Goal: Task Accomplishment & Management: Use online tool/utility

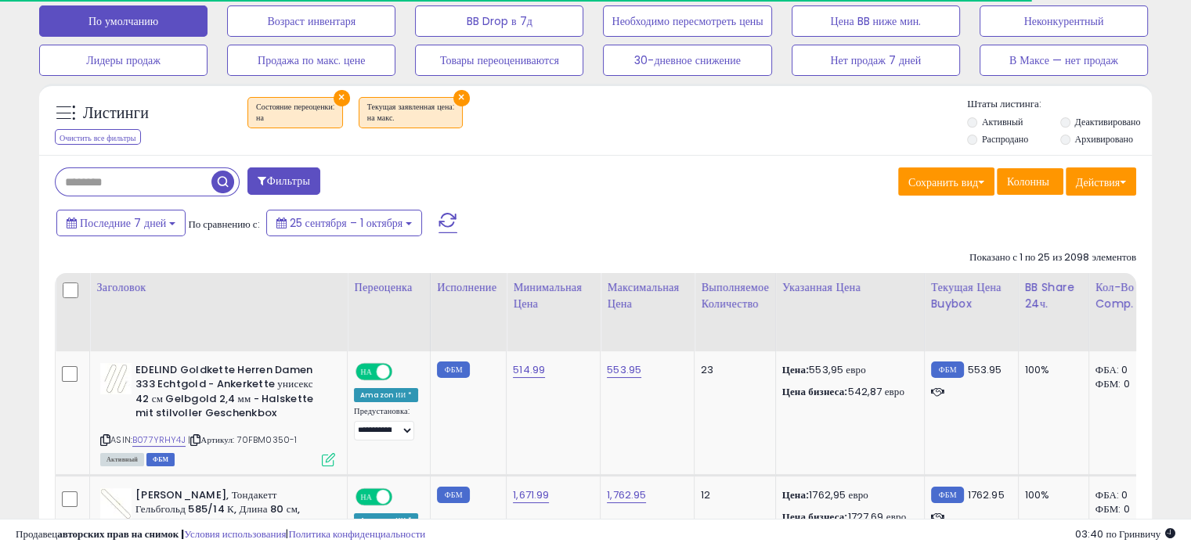
scroll to position [157, 0]
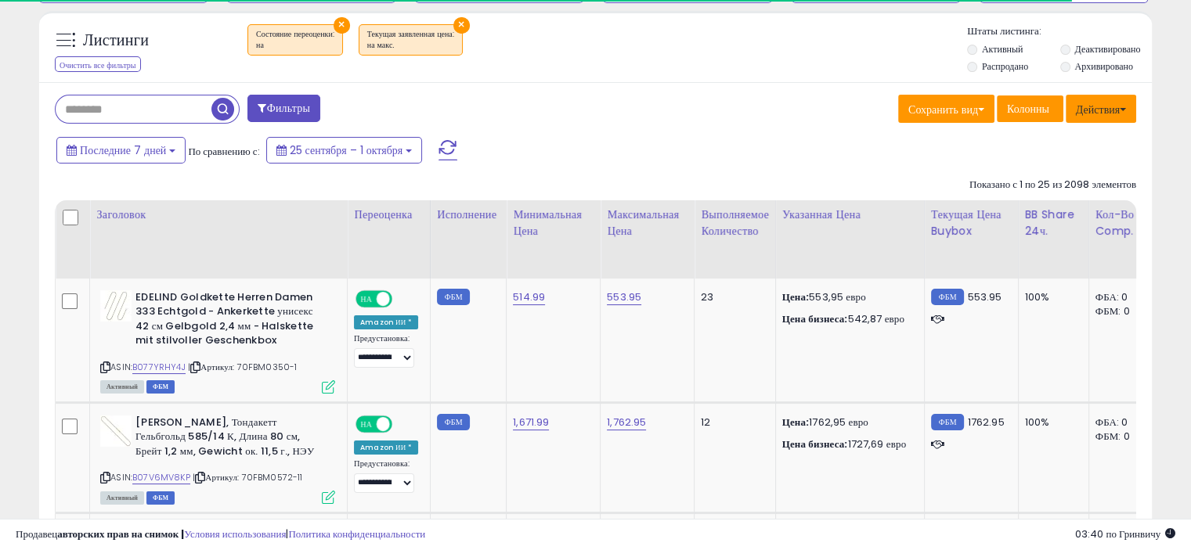
click at [1088, 106] on font "Действия" at bounding box center [1098, 110] width 44 height 16
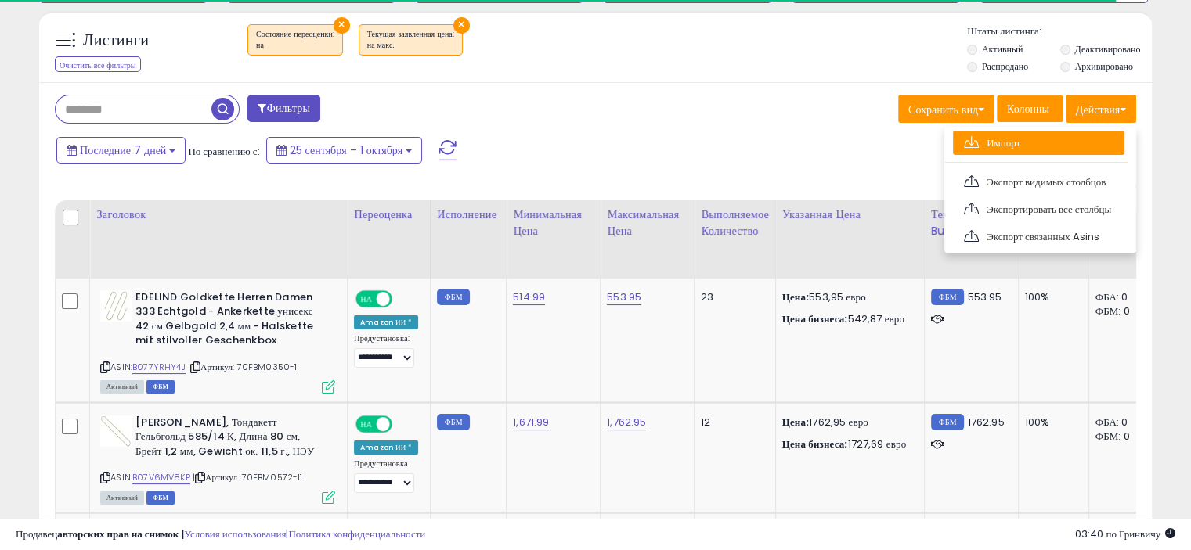
click at [1053, 140] on link "Импорт" at bounding box center [1038, 143] width 171 height 24
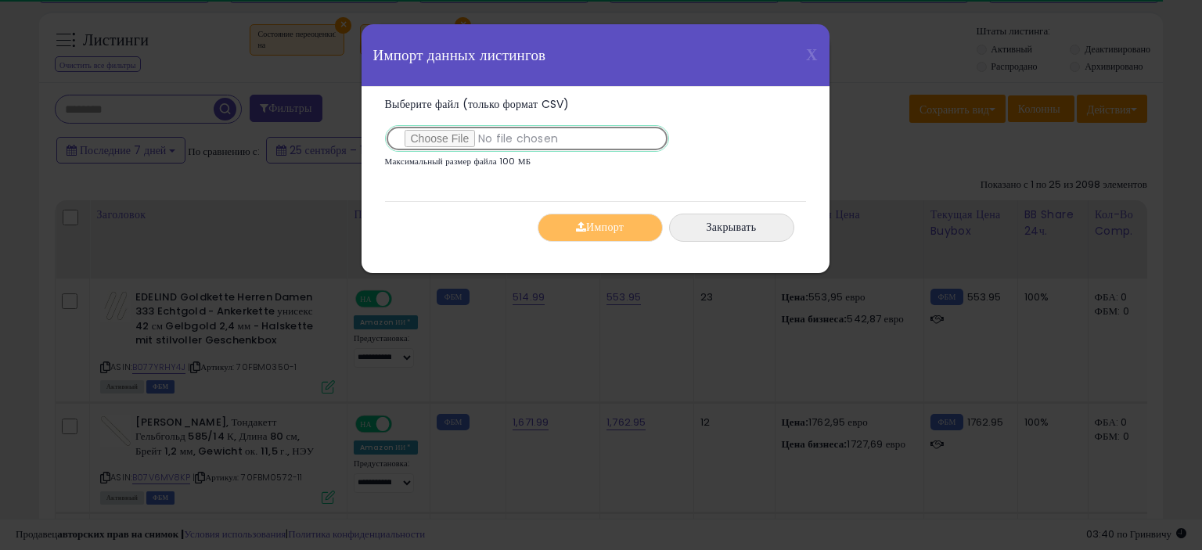
click at [448, 134] on input "Выберите файл (только формат CSV)" at bounding box center [527, 138] width 284 height 27
type input "**********"
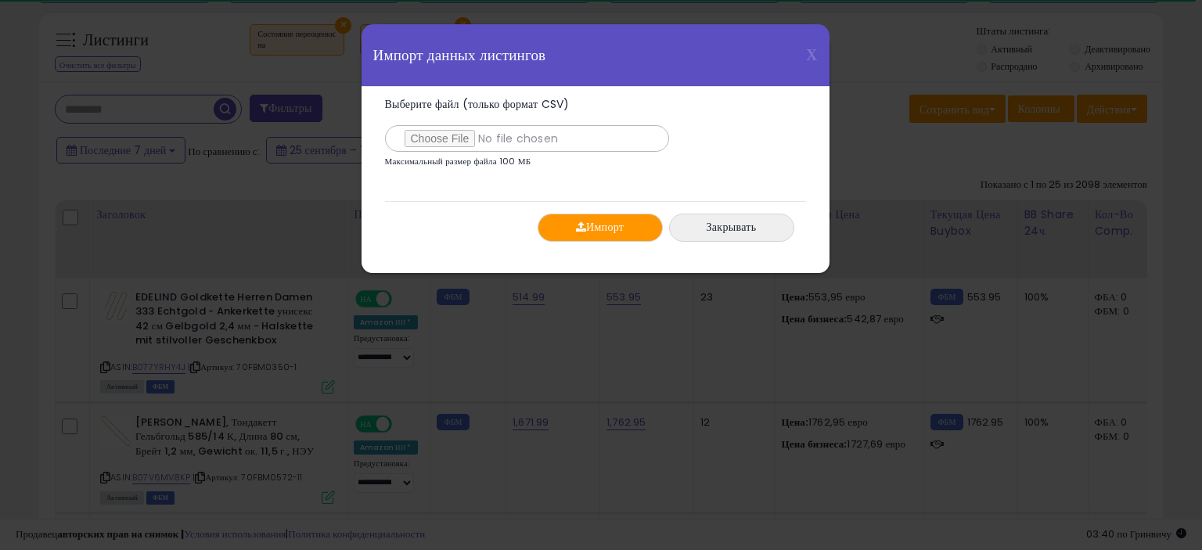
click at [595, 231] on font "Импорт" at bounding box center [605, 228] width 38 height 16
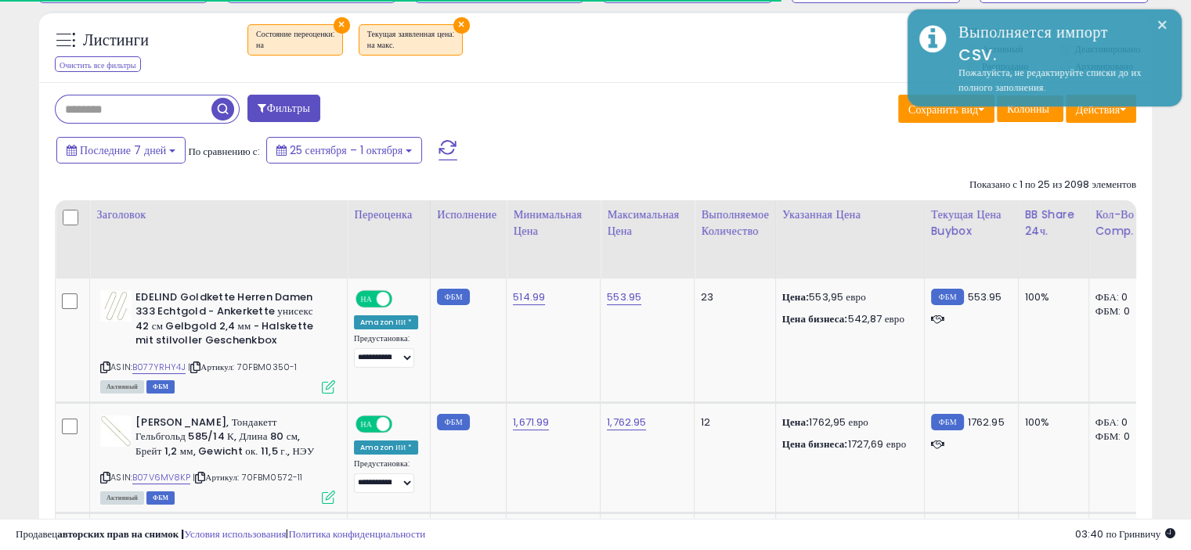
scroll to position [2615, 0]
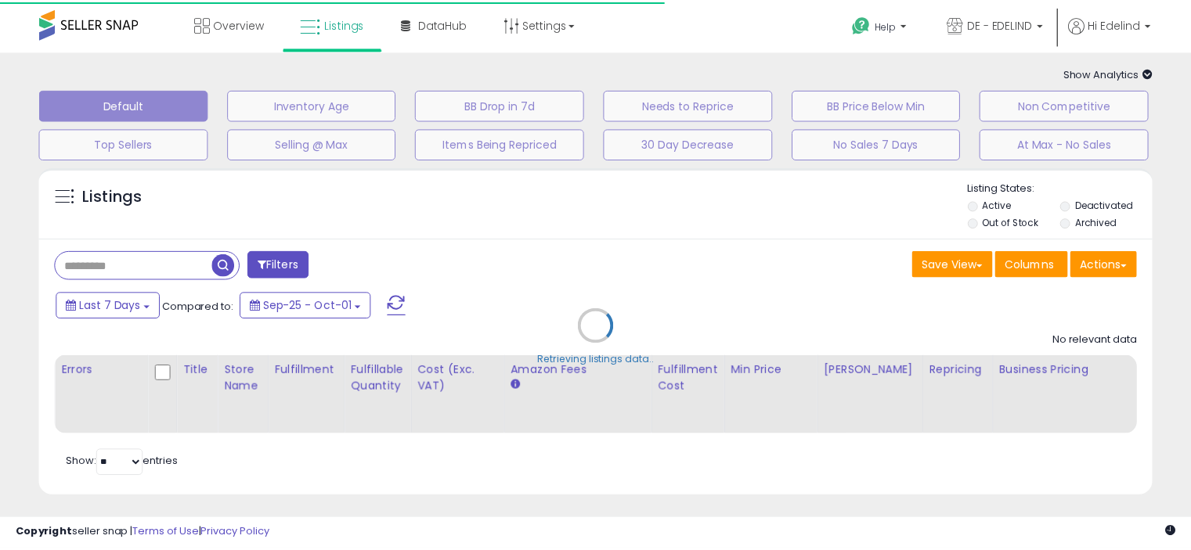
scroll to position [150, 0]
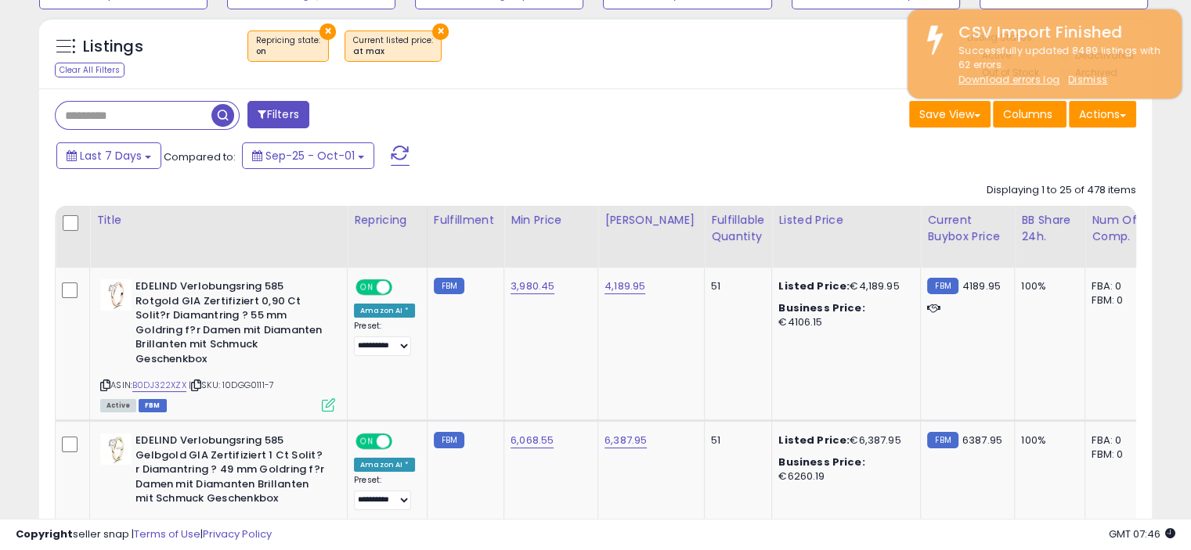
click at [818, 45] on div "× Repricing state : on × Current listed price" at bounding box center [597, 53] width 739 height 44
click at [827, 47] on div "× Repricing state : on × Current listed price" at bounding box center [597, 53] width 739 height 44
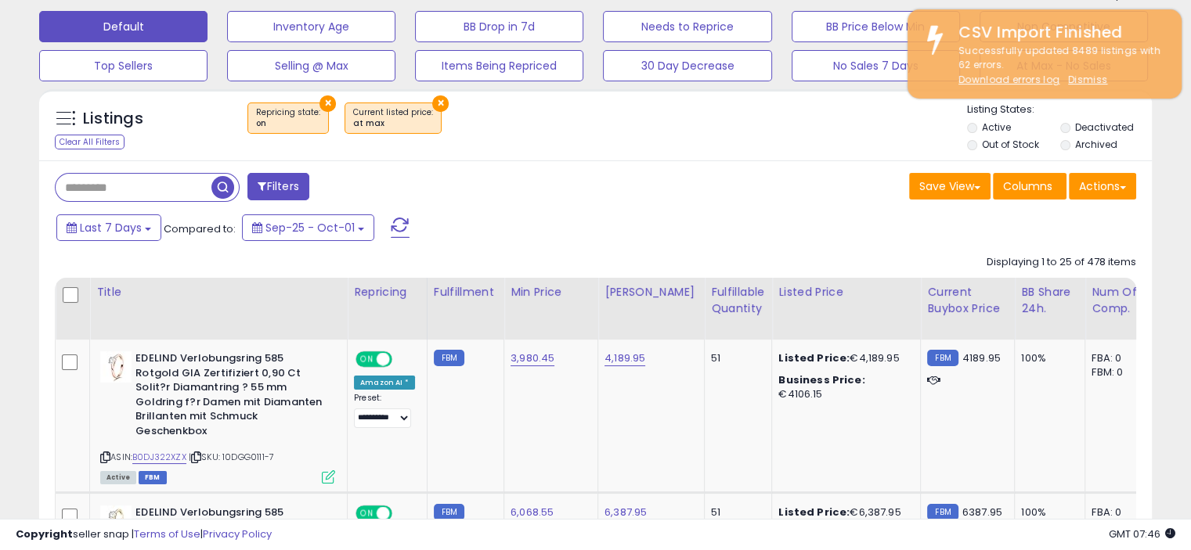
scroll to position [78, 0]
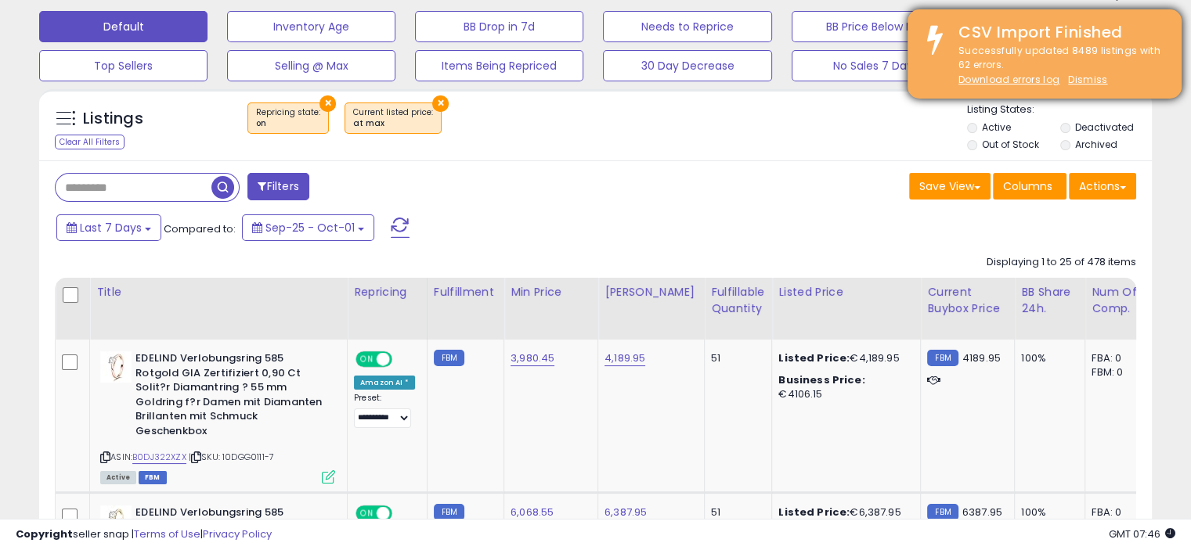
click at [1139, 30] on div "CSV Import Finished" at bounding box center [1057, 32] width 223 height 23
click at [1032, 70] on div "Successfully updated 8489 listings with 62 errors. Download errors log Dismiss" at bounding box center [1057, 66] width 223 height 44
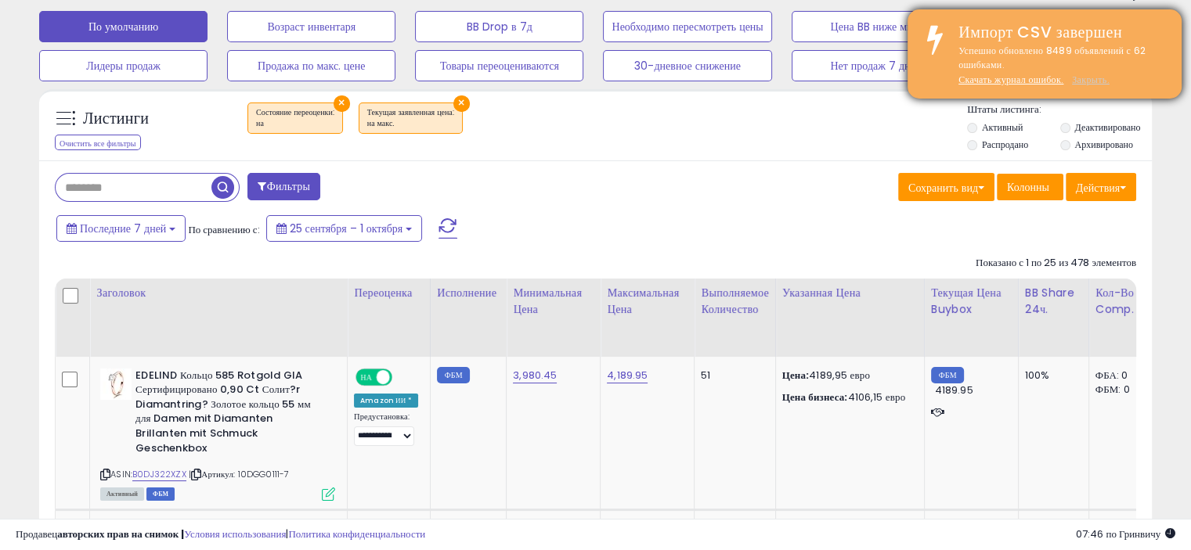
click at [1092, 74] on font "Закрыть." at bounding box center [1091, 79] width 38 height 13
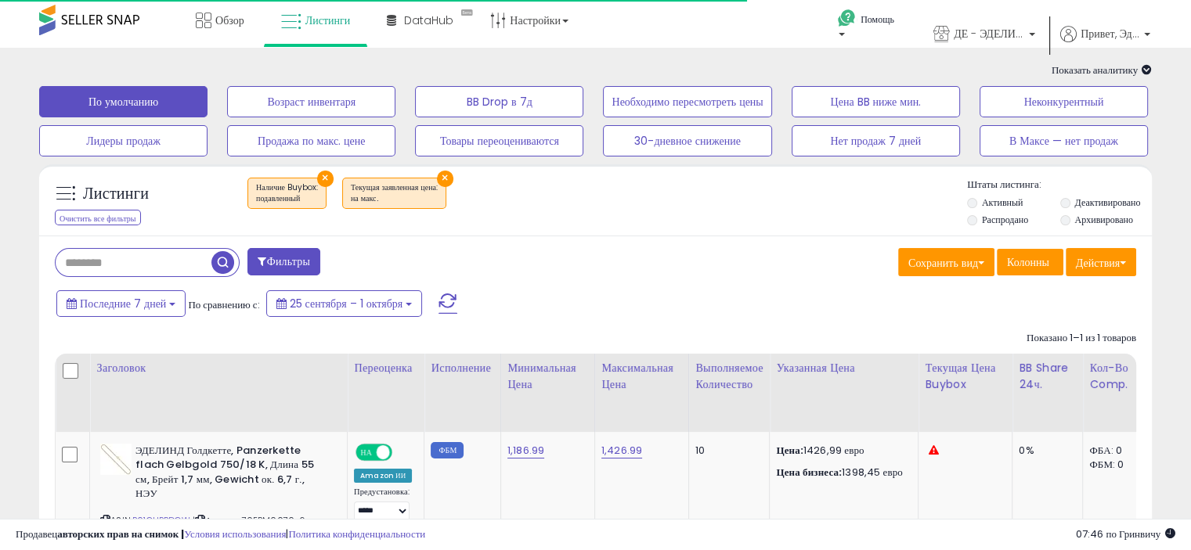
scroll to position [0, 0]
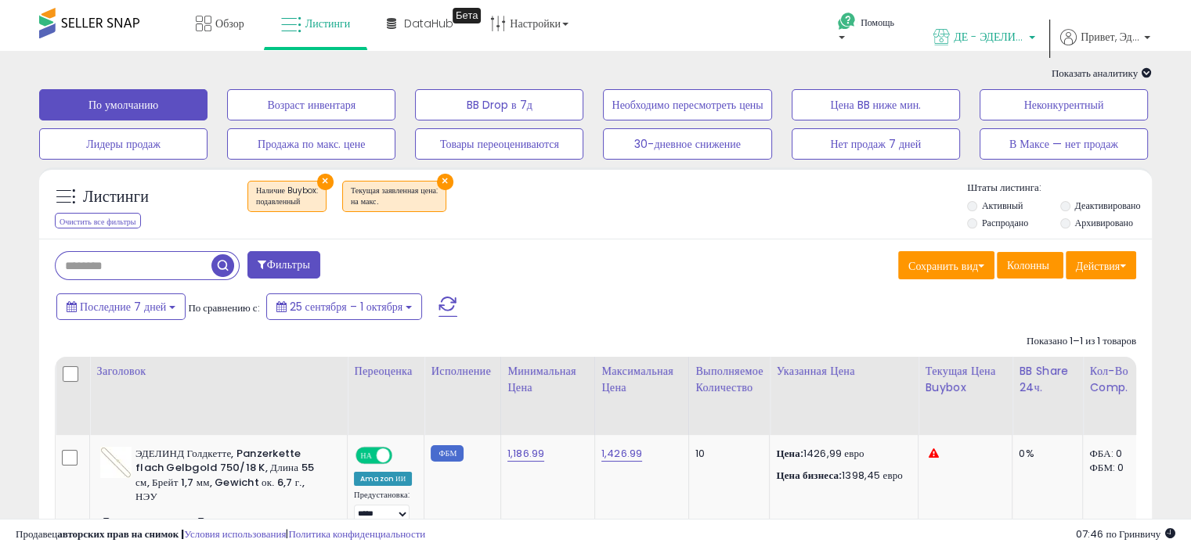
click at [977, 40] on font "ДЕ - ЭДЕЛИНД" at bounding box center [991, 37] width 77 height 16
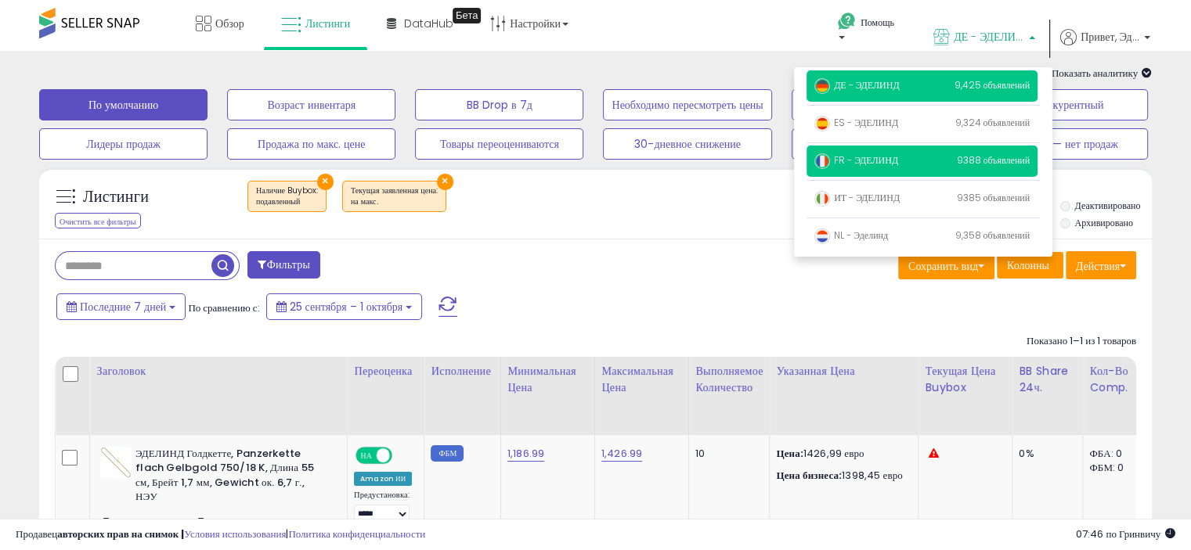
click at [887, 158] on font "FR - ЭДЕЛИНД" at bounding box center [866, 159] width 64 height 13
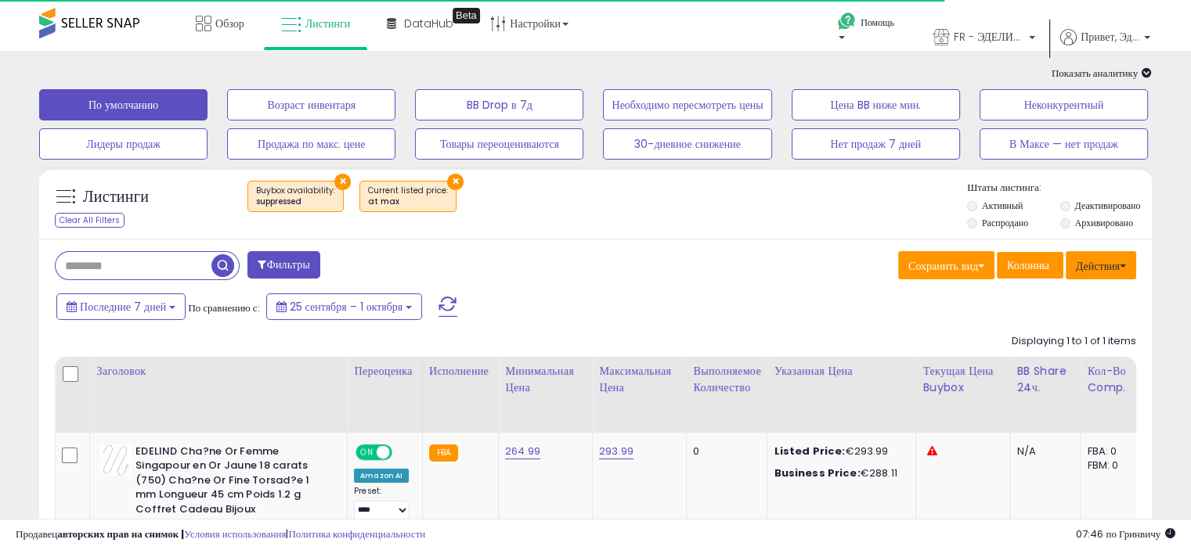
click at [1108, 269] on font "Действия" at bounding box center [1098, 266] width 44 height 16
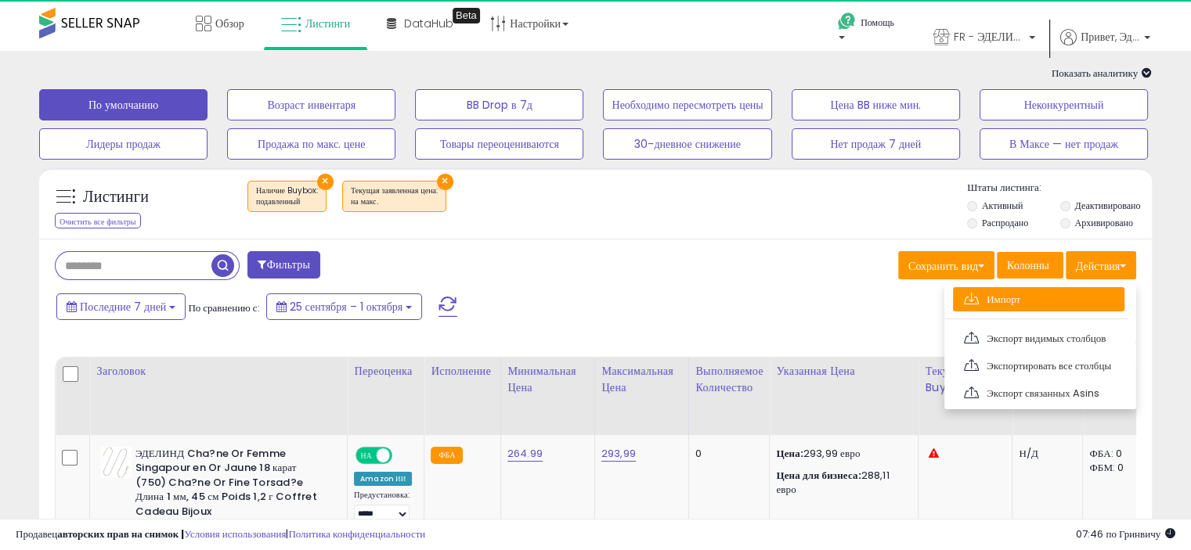
click at [1041, 300] on link "Импорт" at bounding box center [1038, 299] width 171 height 24
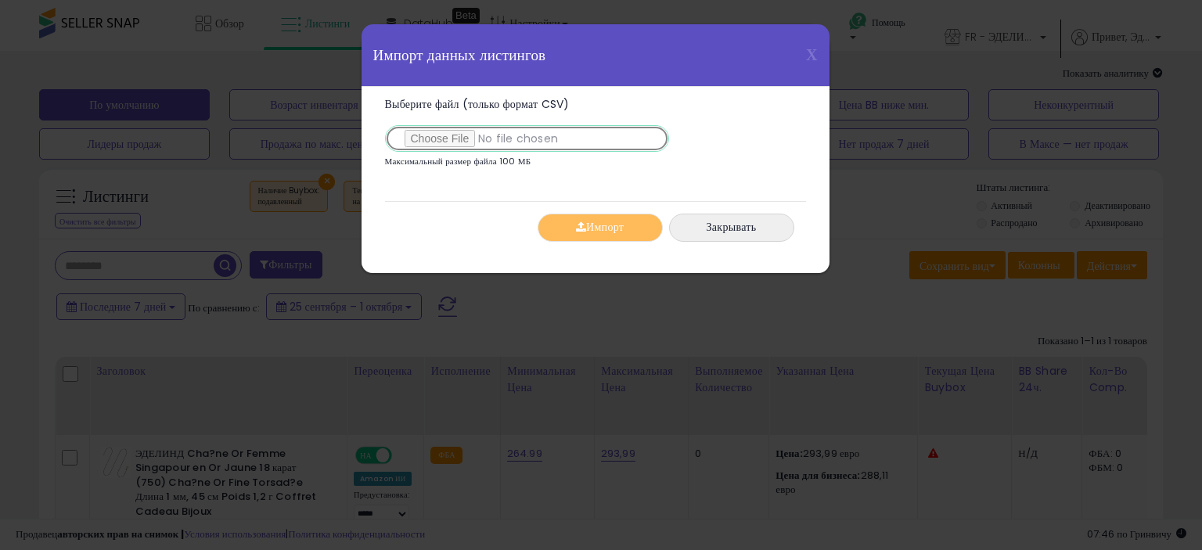
click at [462, 132] on input "Выберите файл (только формат CSV)" at bounding box center [527, 138] width 284 height 27
type input "**********"
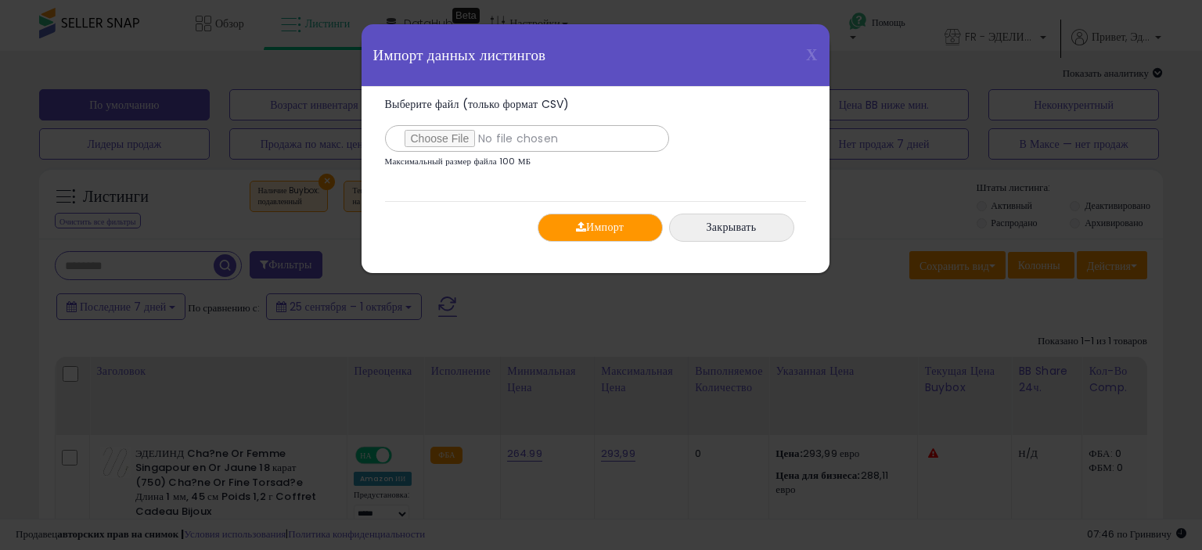
click at [608, 234] on font "Импорт" at bounding box center [605, 228] width 38 height 16
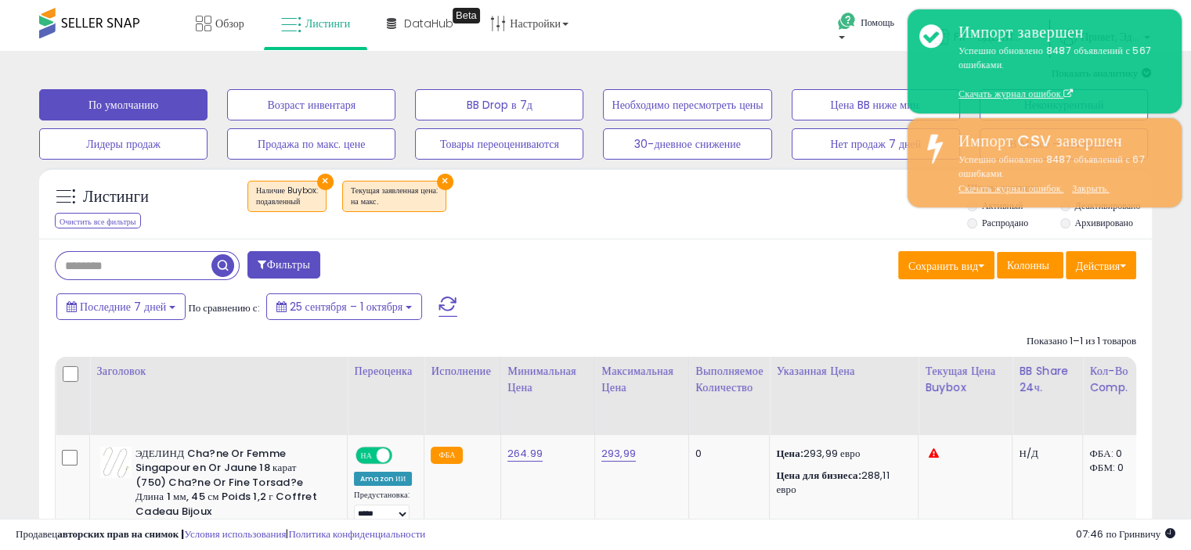
drag, startPoint x: 676, startPoint y: 101, endPoint x: 571, endPoint y: 222, distance: 159.8
click at [569, 228] on div "Листинги Очистить все фильтры × Наличие Buybox : ×" at bounding box center [595, 207] width 1112 height 53
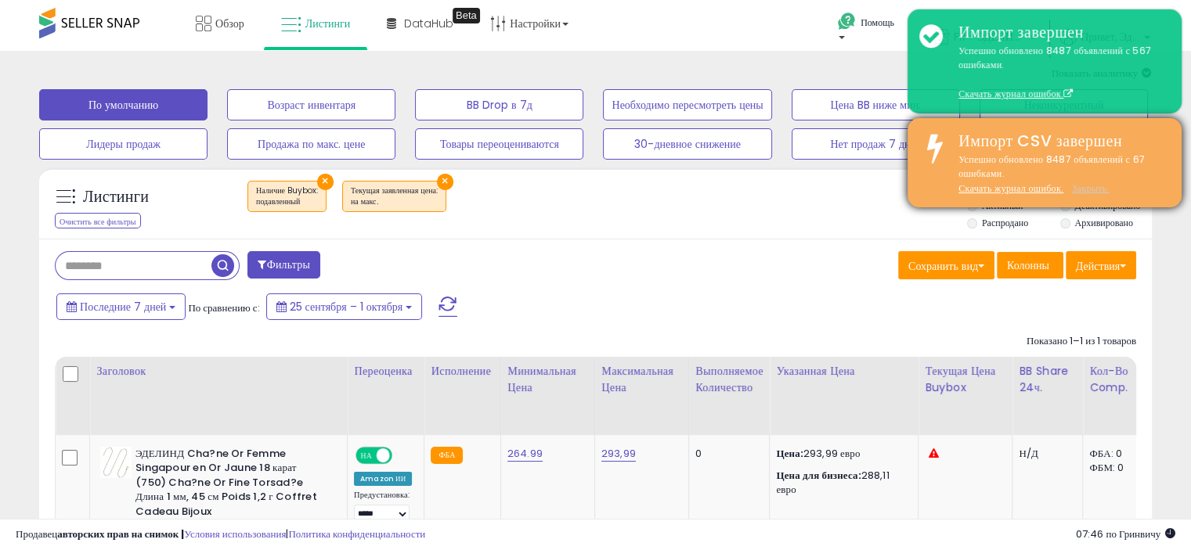
click at [1093, 187] on font "Закрыть." at bounding box center [1091, 188] width 38 height 13
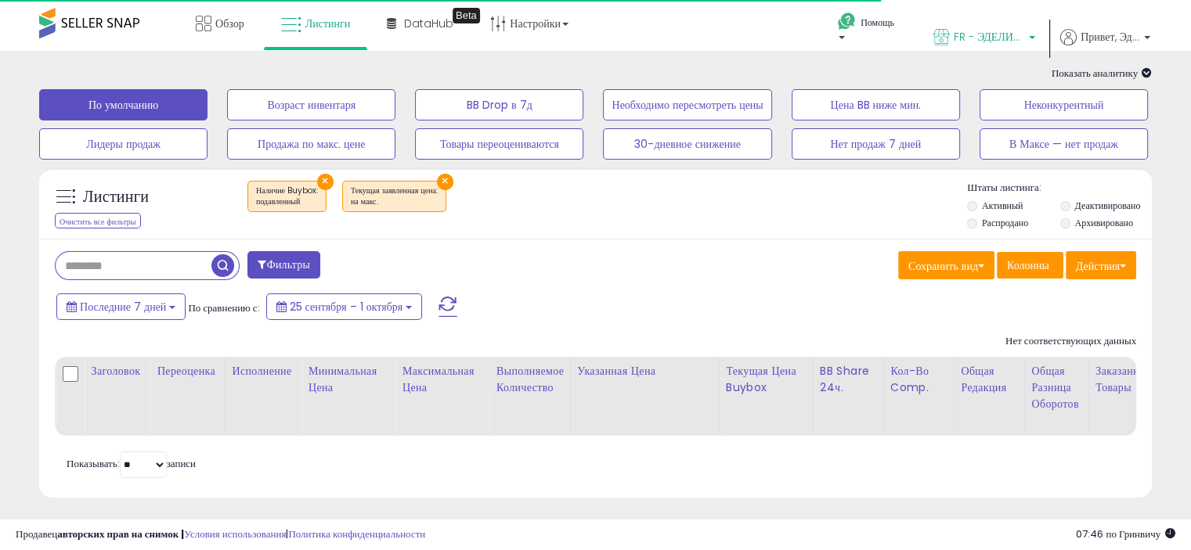
click at [983, 36] on font "FR - ЭДЕЛИНД" at bounding box center [990, 37] width 74 height 16
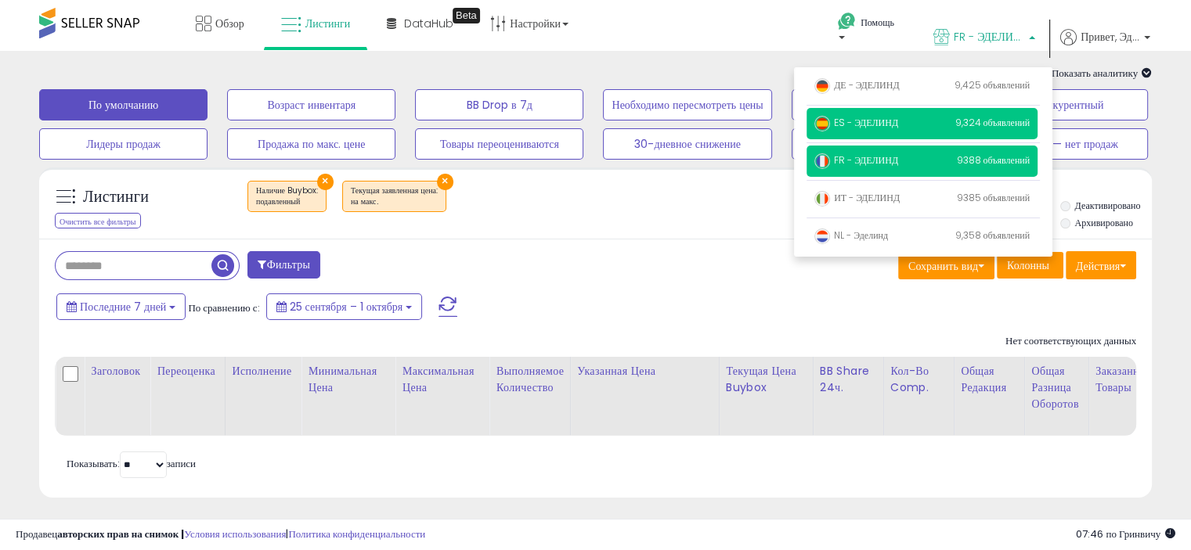
click at [930, 116] on p "ES - ЭДЕЛИНД 9,324 объявлений" at bounding box center [921, 123] width 231 height 31
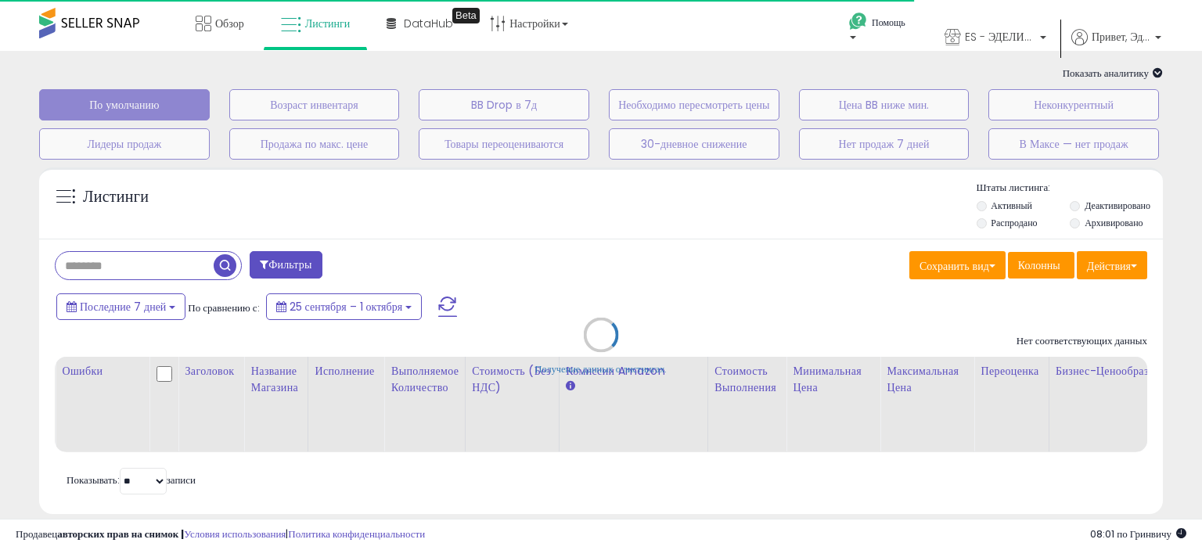
click at [1097, 271] on div "Получение данных о листингах." at bounding box center [601, 347] width 1148 height 374
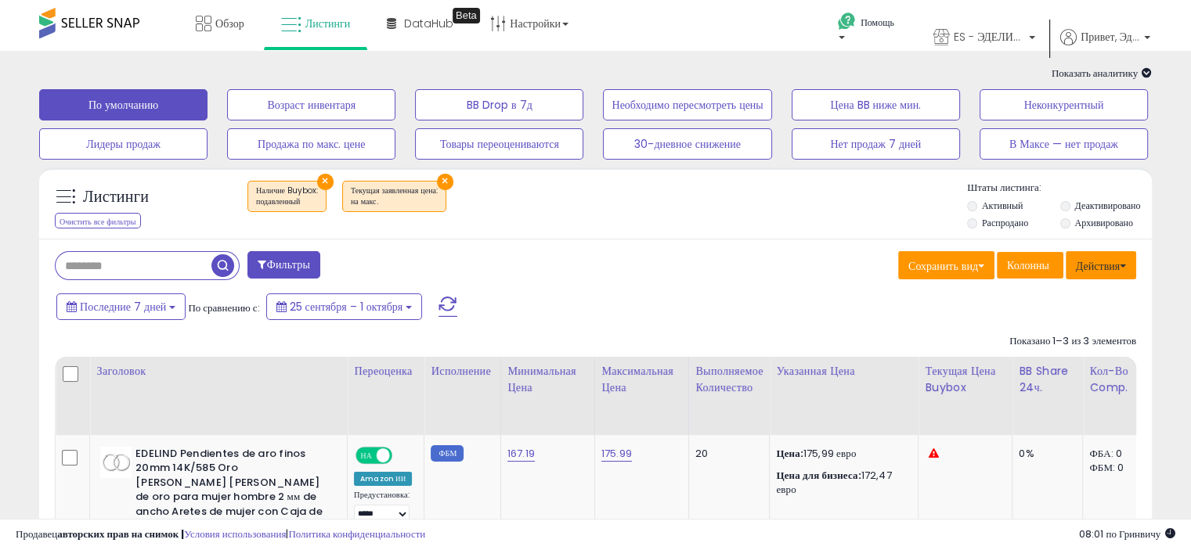
click at [1102, 270] on font "Действия" at bounding box center [1098, 266] width 44 height 16
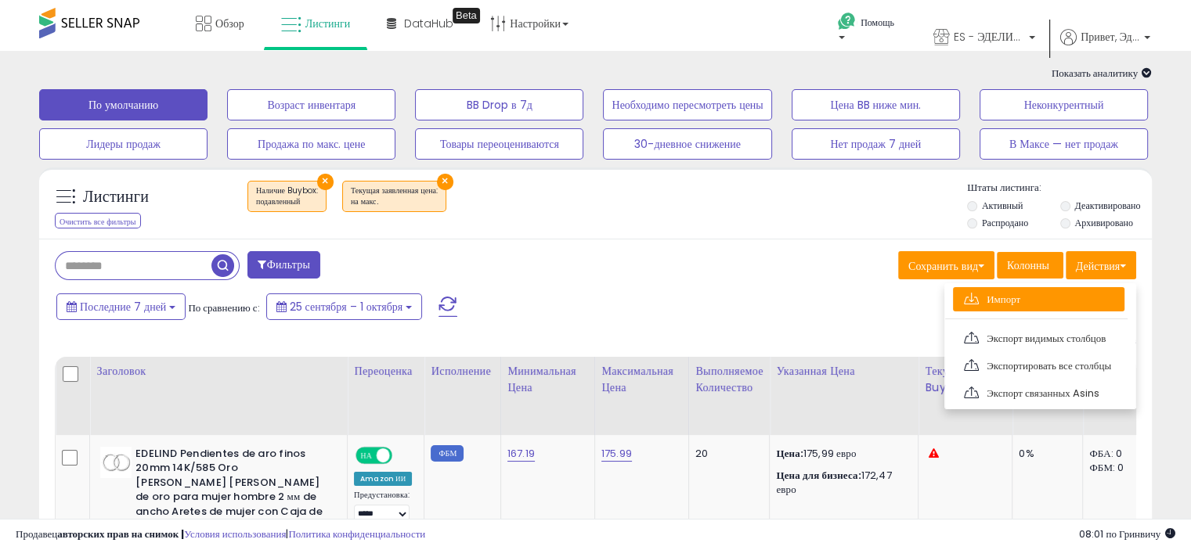
click at [1036, 295] on link "Импорт" at bounding box center [1038, 299] width 171 height 24
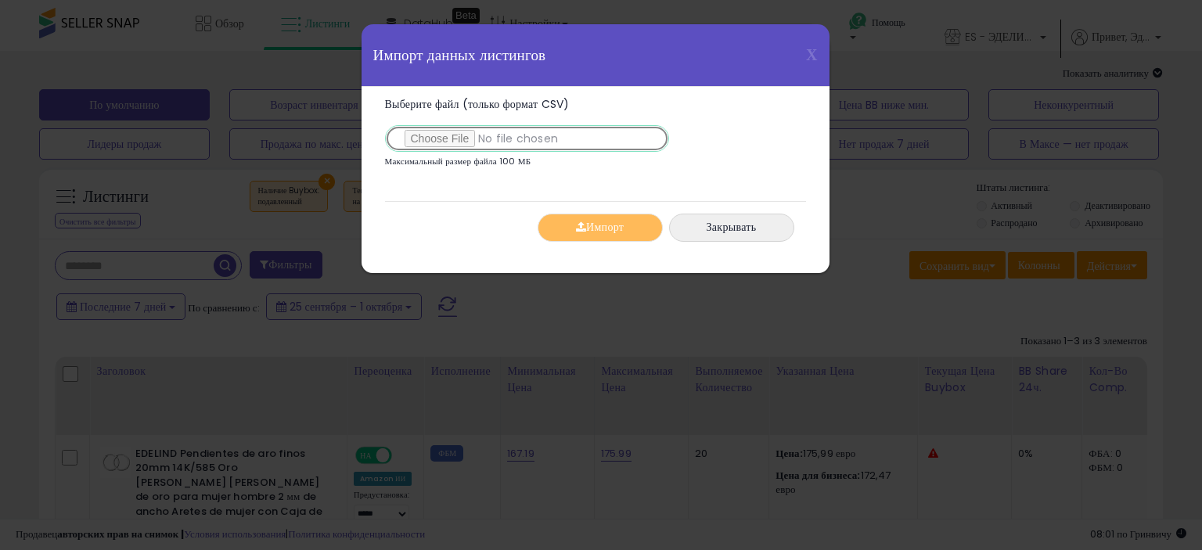
click at [423, 137] on input "Выберите файл (только формат CSV)" at bounding box center [527, 138] width 284 height 27
type input "**********"
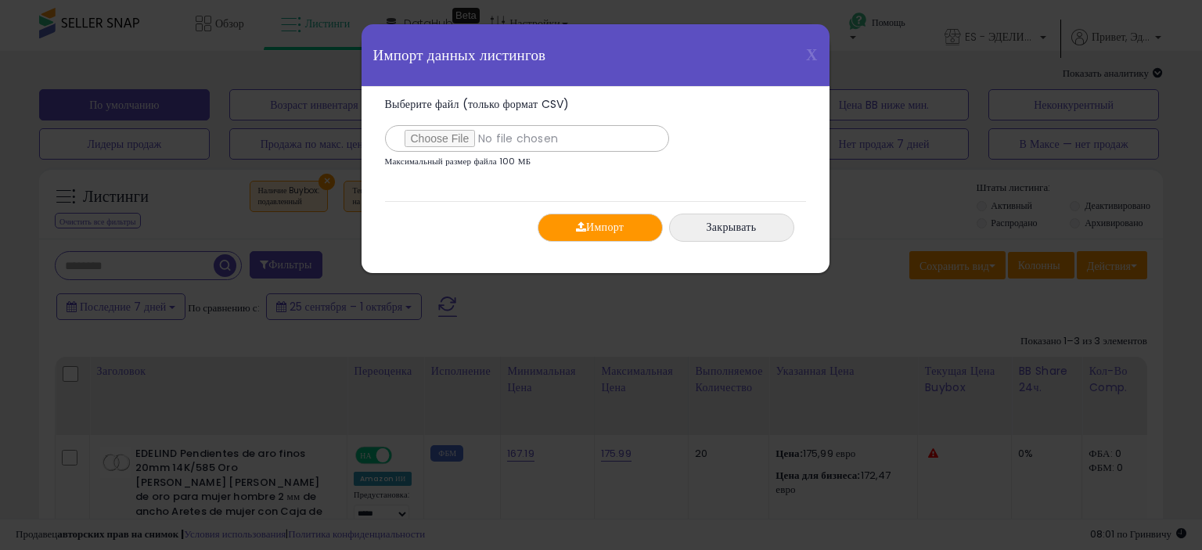
click at [593, 229] on font "Импорт" at bounding box center [605, 228] width 38 height 16
